Goal: Transaction & Acquisition: Purchase product/service

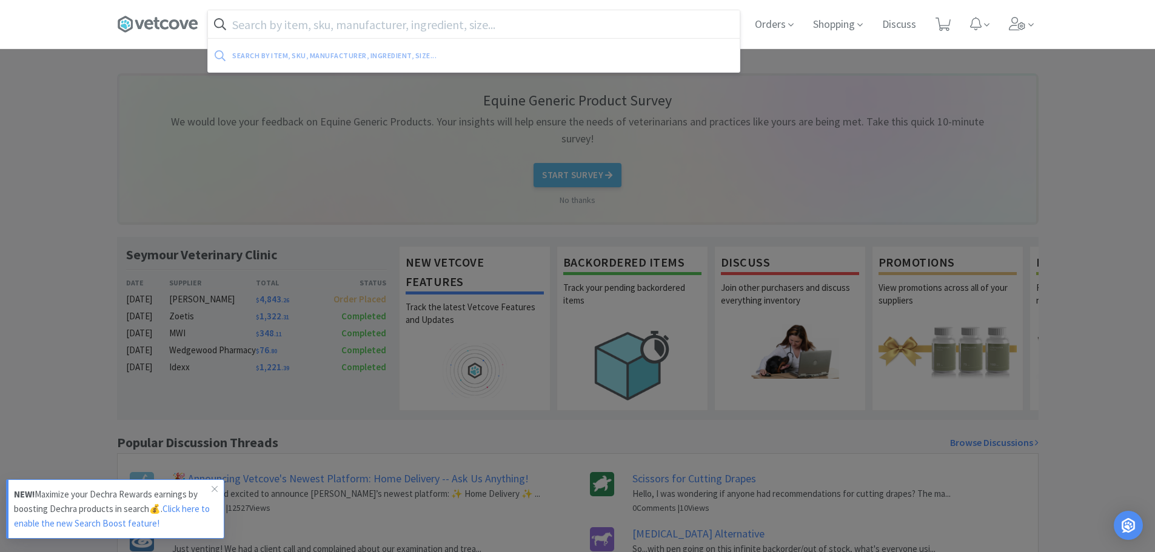
click at [514, 18] on input "text" at bounding box center [474, 24] width 532 height 28
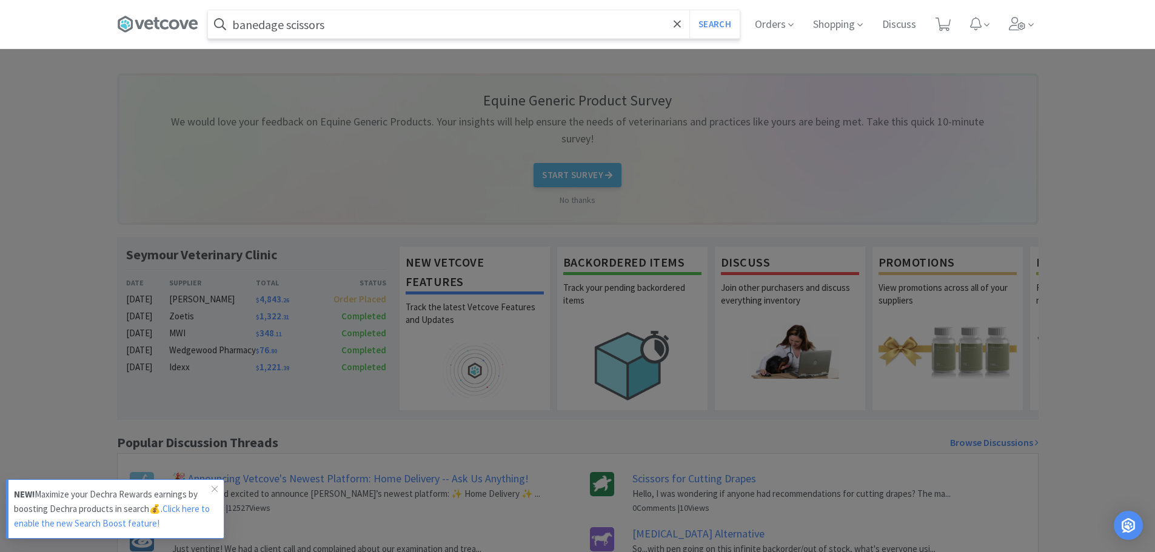
click at [689, 10] on button "Search" at bounding box center [714, 24] width 50 height 28
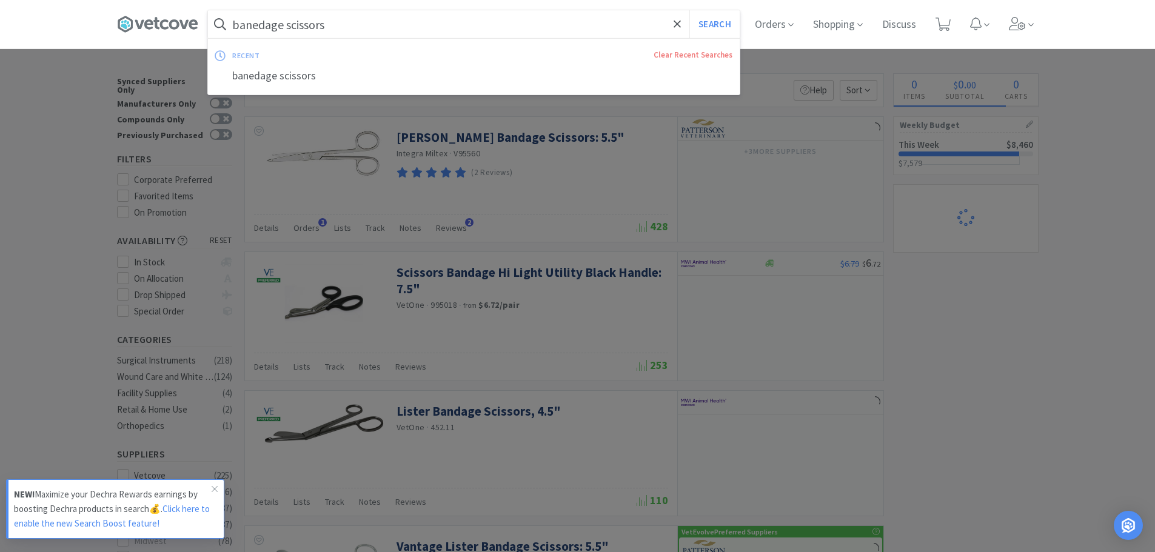
click at [262, 25] on input "banedage scissors" at bounding box center [474, 24] width 532 height 28
click at [263, 28] on input "banedage scissors" at bounding box center [474, 24] width 532 height 28
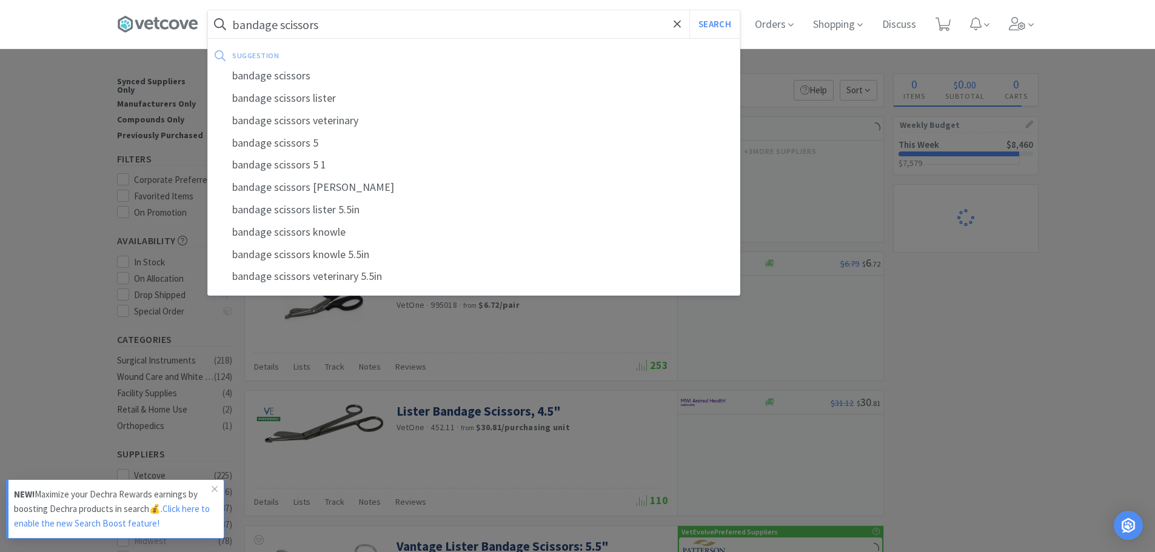
click at [689, 10] on button "Search" at bounding box center [714, 24] width 50 height 28
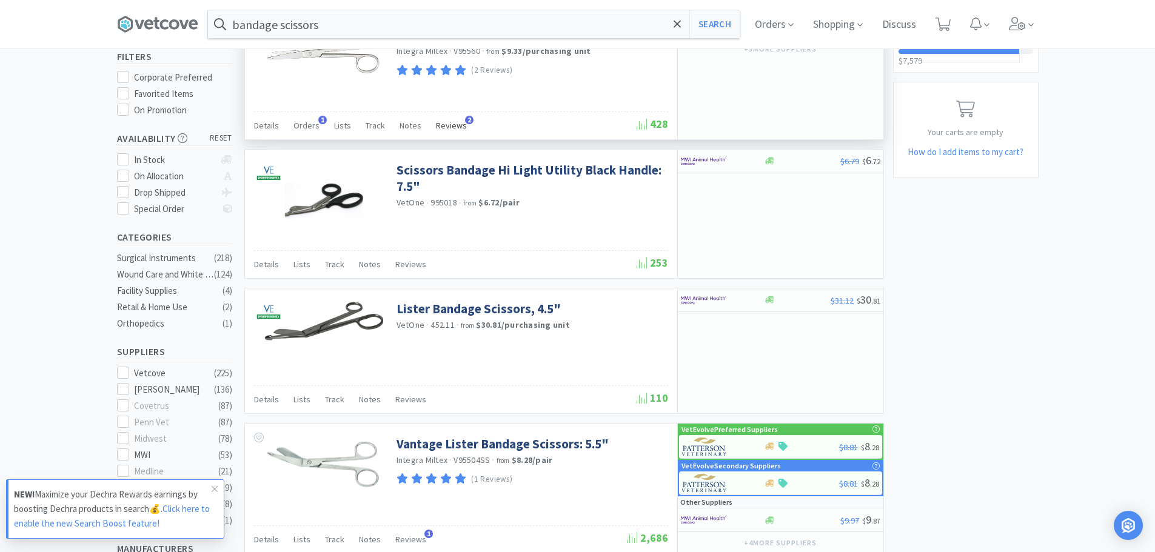
scroll to position [121, 0]
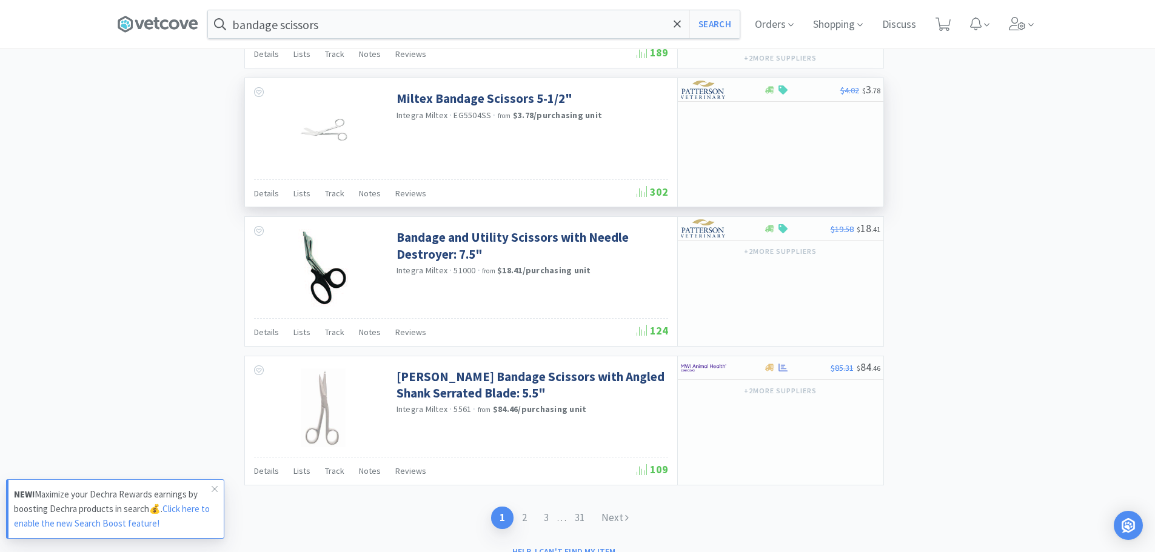
scroll to position [1697, 0]
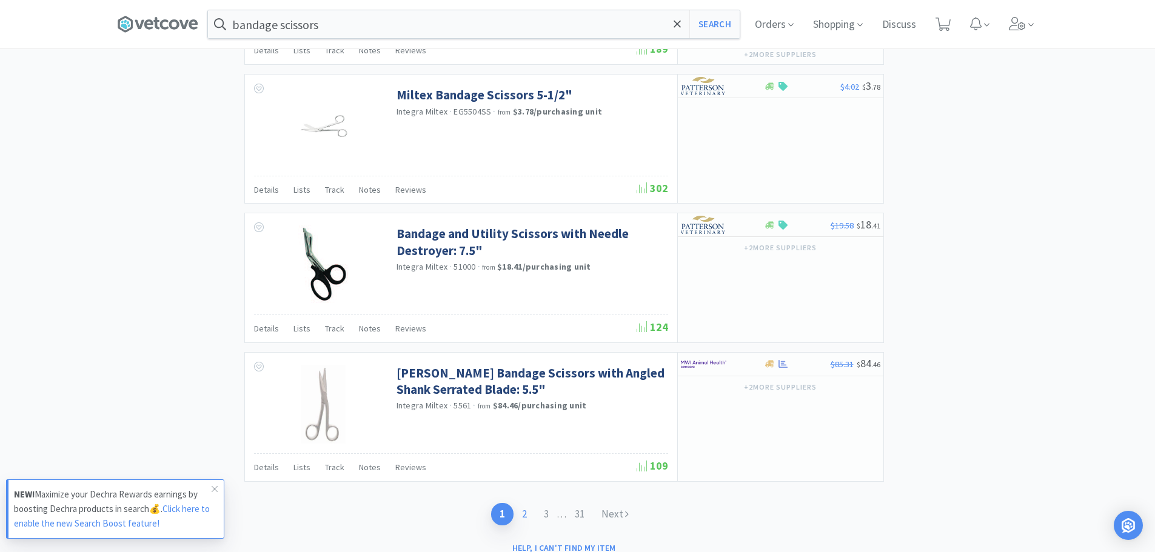
click at [521, 515] on link "2" at bounding box center [524, 514] width 22 height 22
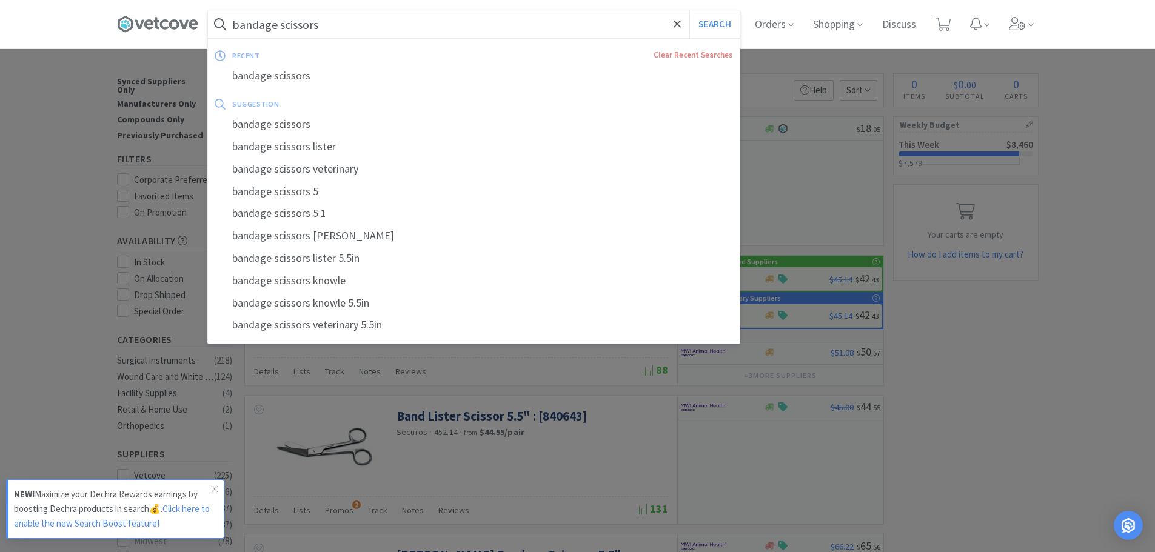
click at [425, 27] on input "bandage scissors" at bounding box center [474, 24] width 532 height 28
click at [434, 23] on input "bandage scissors" at bounding box center [474, 24] width 532 height 28
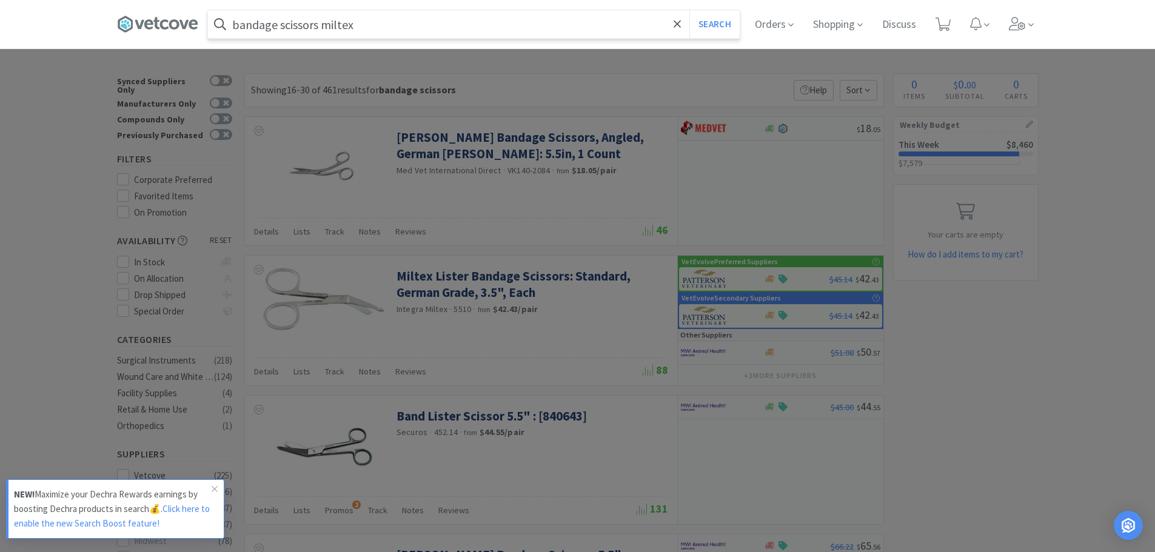
click at [689, 10] on button "Search" at bounding box center [714, 24] width 50 height 28
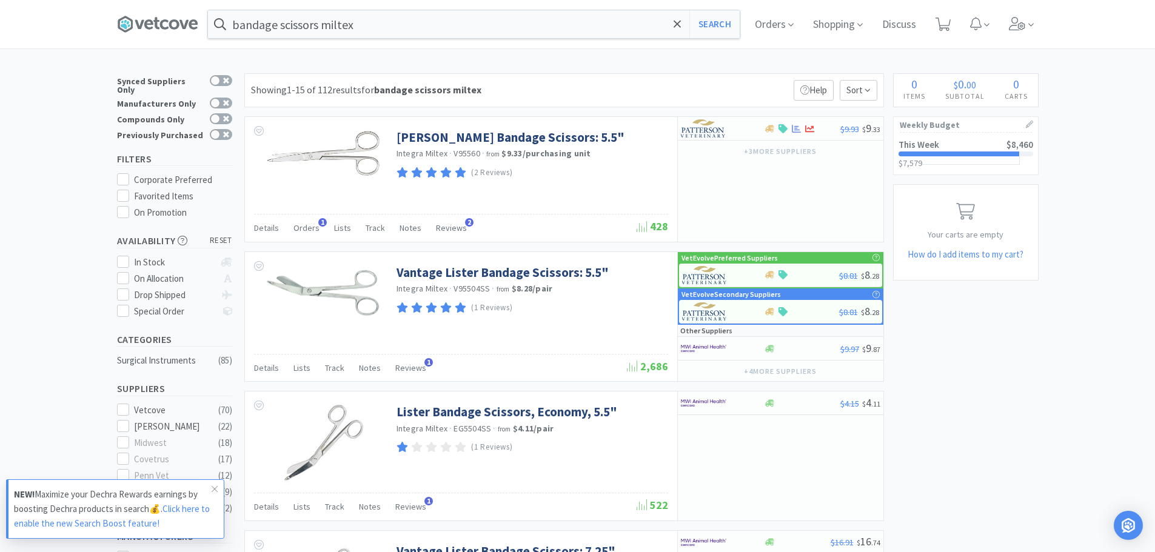
type input "bandage scissors"
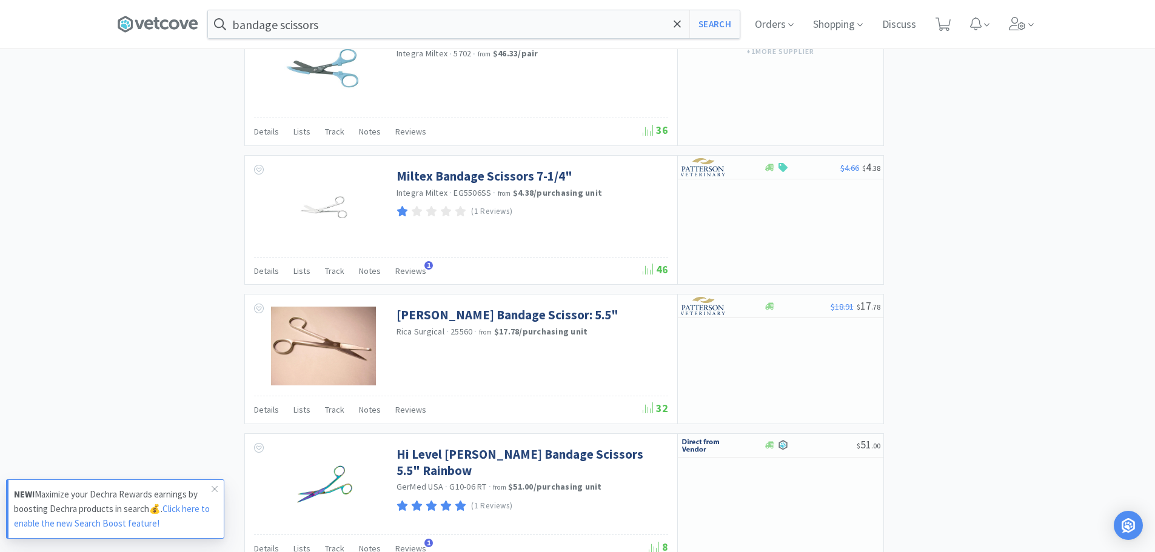
scroll to position [1697, 0]
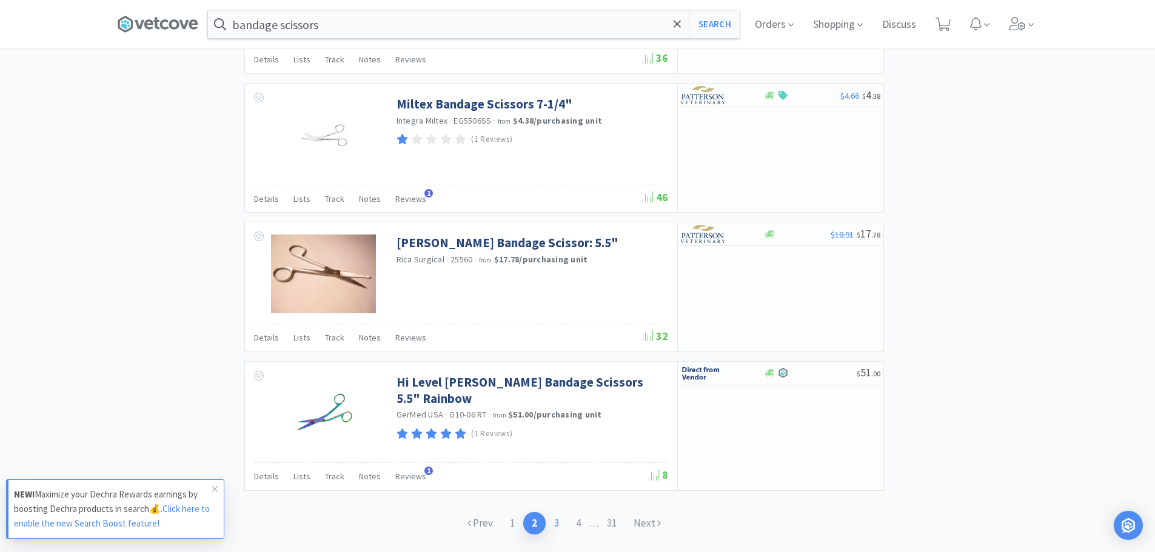
click at [550, 519] on link "3" at bounding box center [557, 523] width 22 height 22
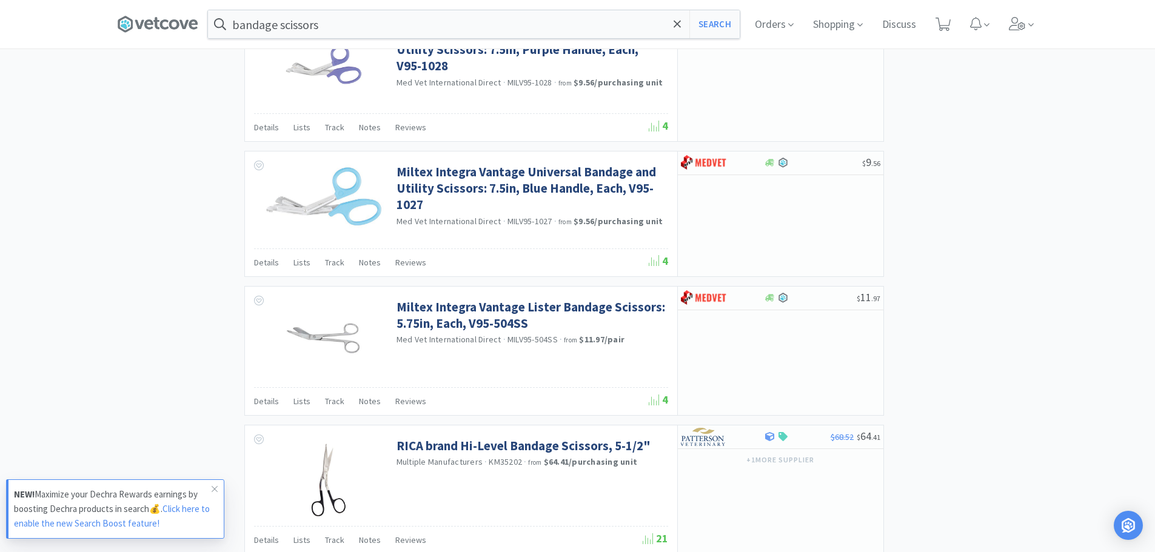
scroll to position [1091, 0]
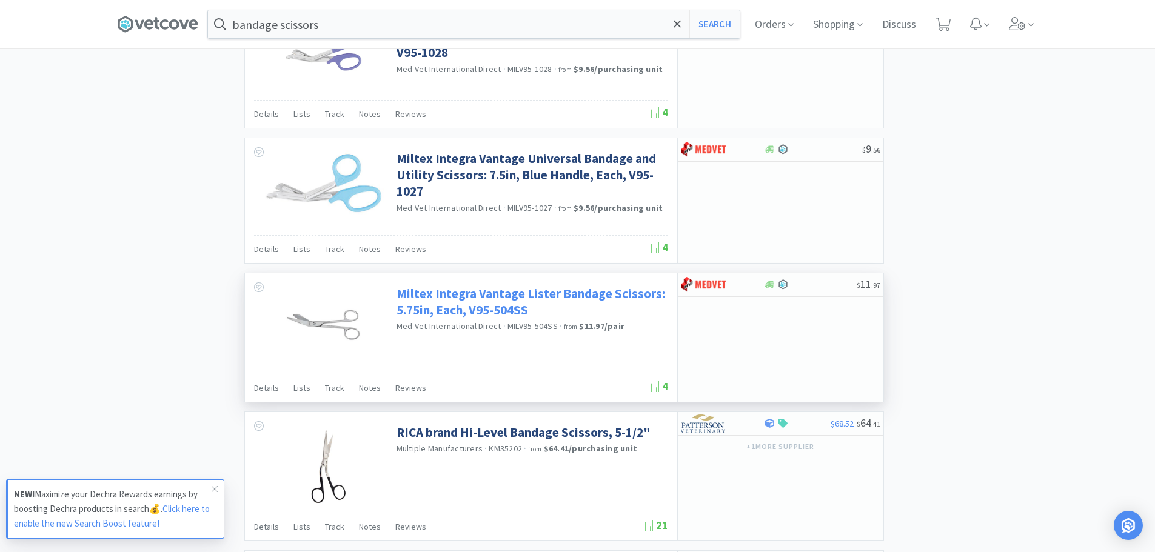
click at [577, 294] on link "Miltex Integra Vantage Lister Bandage Scissors: 5.75in, Each, V95-504SS" at bounding box center [530, 302] width 269 height 33
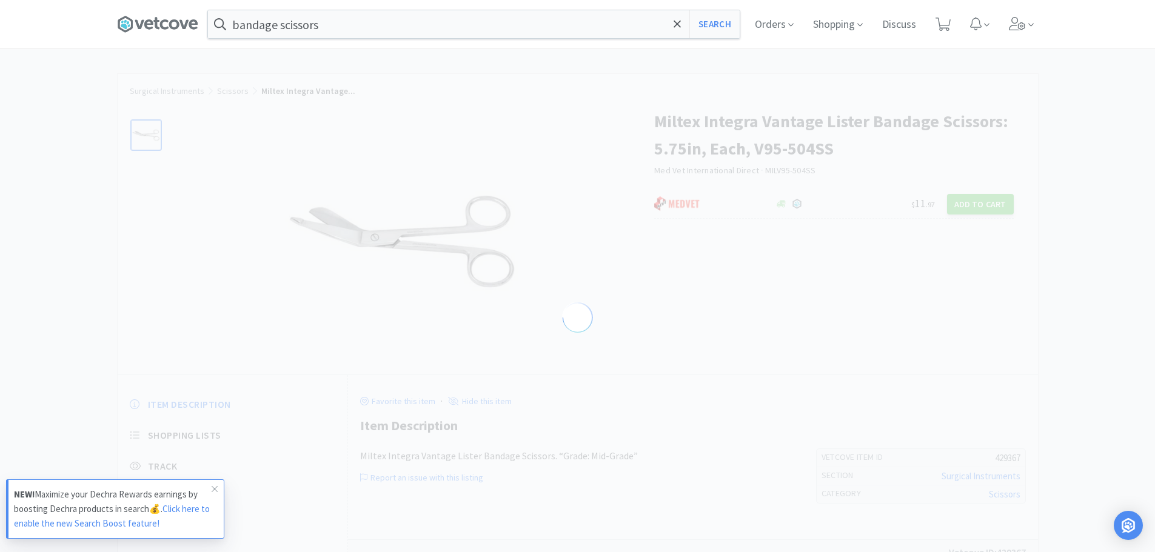
select select "429367"
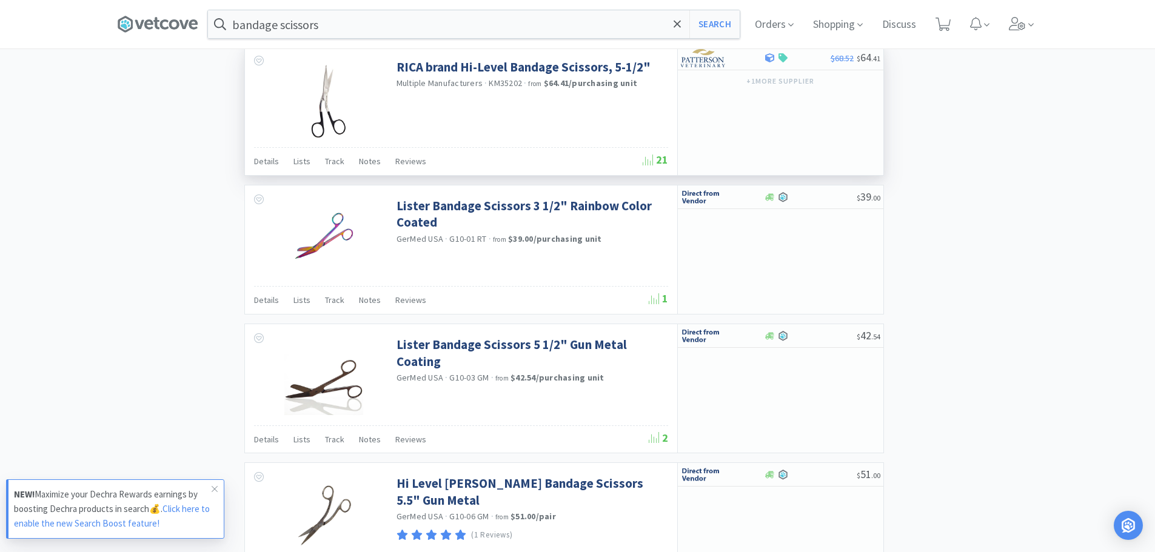
scroll to position [1749, 0]
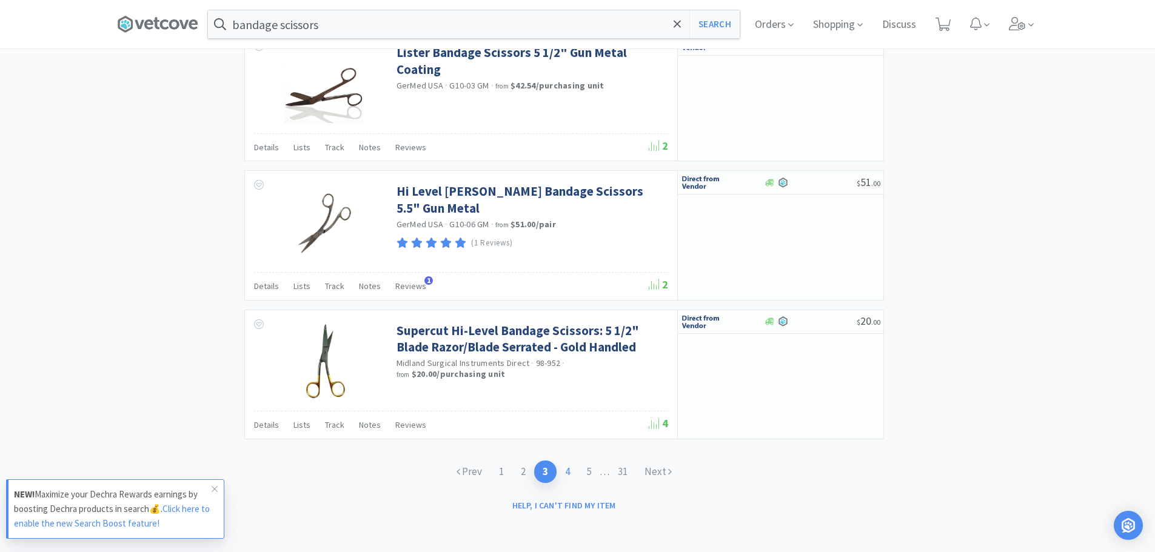
click at [566, 469] on link "4" at bounding box center [568, 472] width 22 height 22
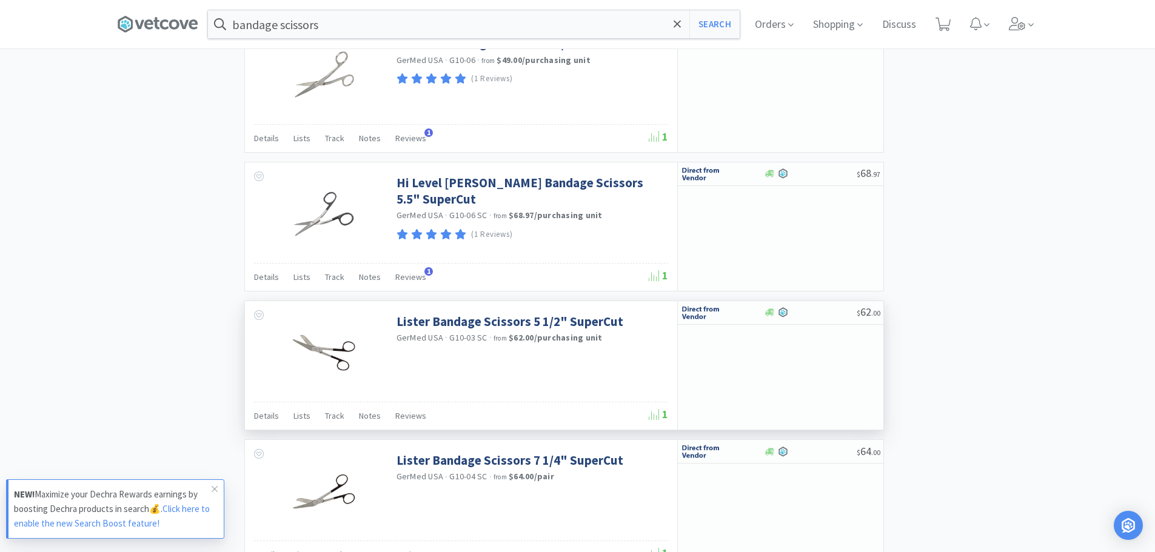
scroll to position [1748, 0]
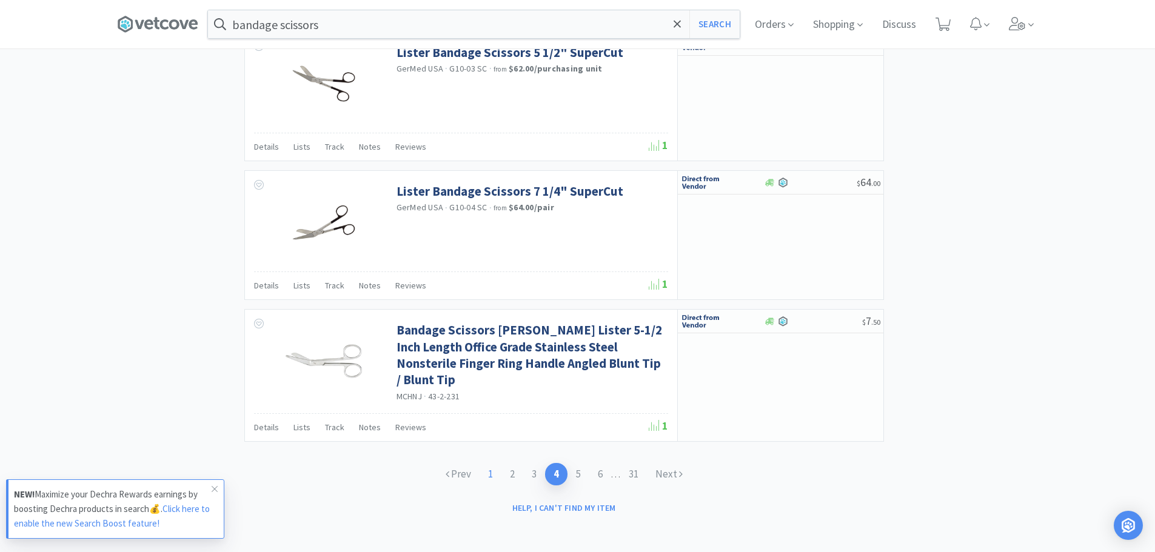
click at [489, 478] on link "1" at bounding box center [491, 474] width 22 height 22
